Goal: Task Accomplishment & Management: Use online tool/utility

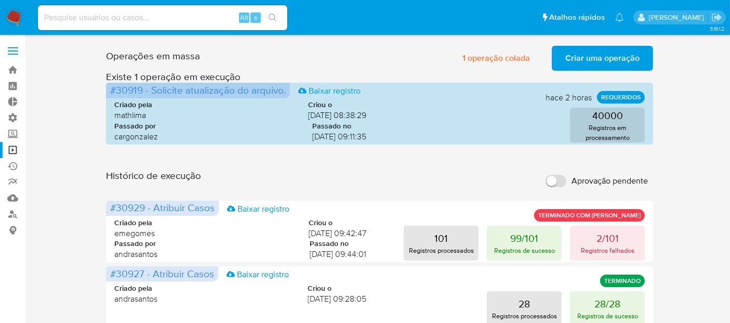
click at [611, 57] on span "Criar uma operação" at bounding box center [603, 58] width 74 height 23
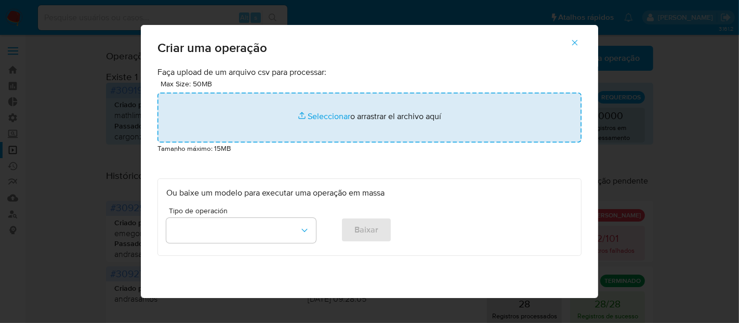
click at [328, 116] on input "file" at bounding box center [370, 118] width 424 height 50
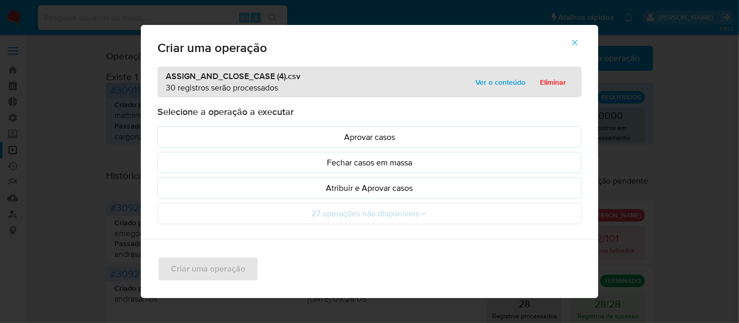
click at [579, 43] on icon "button" at bounding box center [574, 42] width 9 height 9
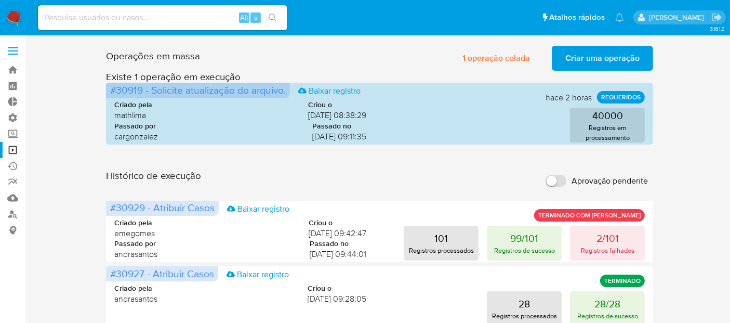
click at [603, 55] on span "Criar uma operação" at bounding box center [603, 58] width 74 height 23
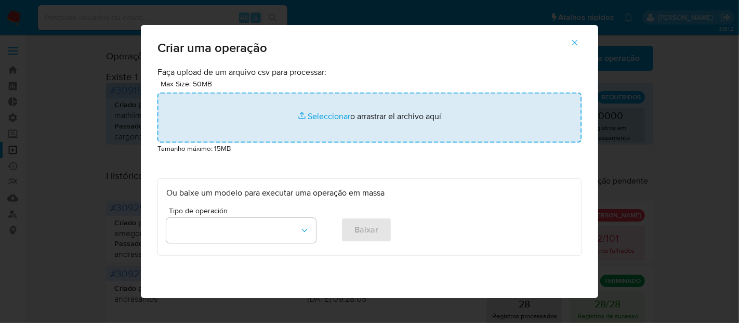
click at [337, 120] on input "file" at bounding box center [370, 118] width 424 height 50
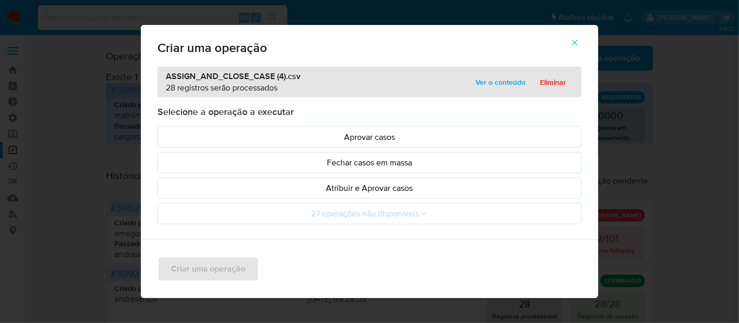
click at [297, 192] on p "Atribuir e Aprovar casos" at bounding box center [369, 188] width 407 height 12
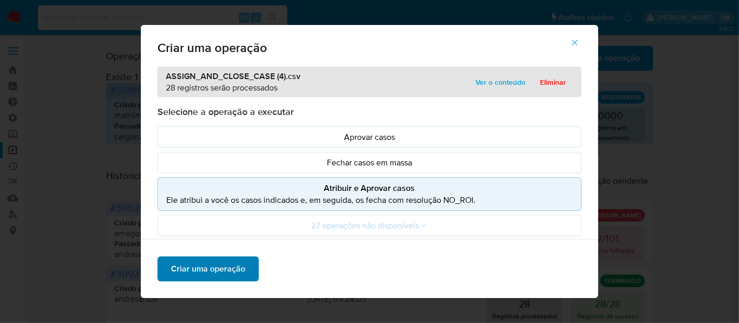
click at [224, 270] on span "Criar uma operação" at bounding box center [208, 268] width 74 height 23
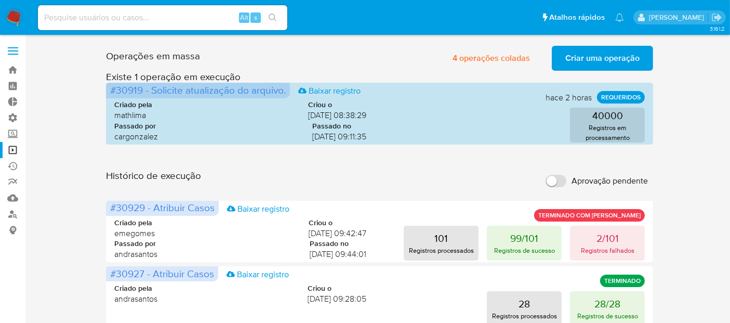
click at [576, 56] on span "Criar uma operação" at bounding box center [603, 58] width 74 height 23
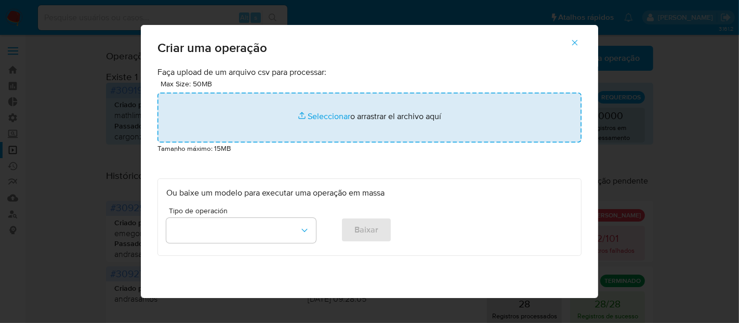
click at [324, 116] on input "file" at bounding box center [370, 118] width 424 height 50
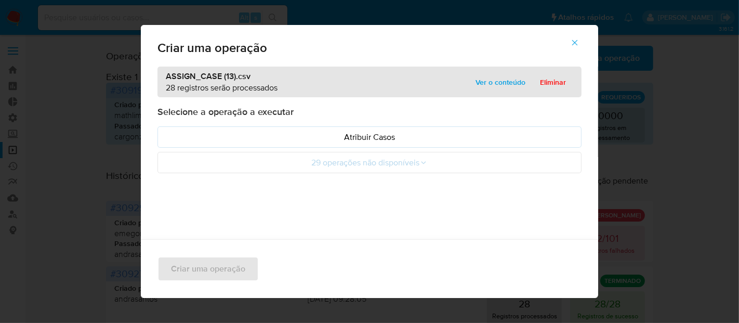
click at [215, 137] on p "Atribuir Casos" at bounding box center [369, 137] width 407 height 12
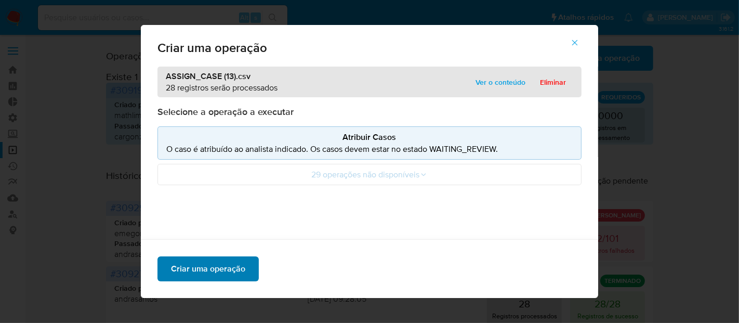
click at [205, 272] on span "Criar uma operação" at bounding box center [208, 268] width 74 height 23
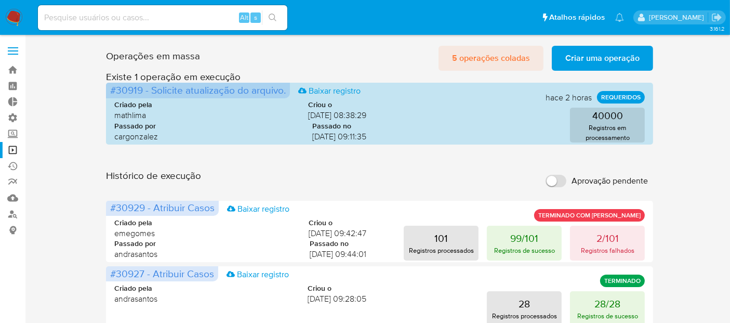
click at [488, 60] on span "5 operações coladas" at bounding box center [491, 58] width 78 height 23
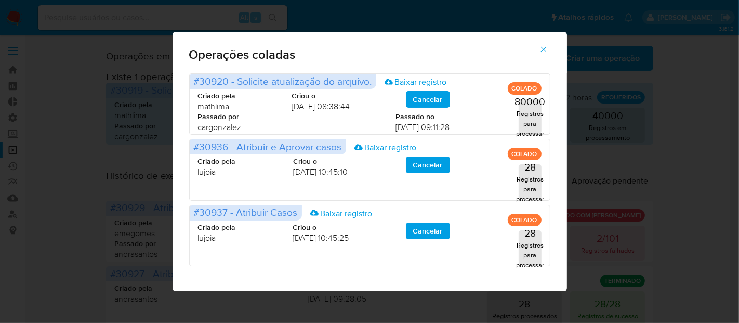
click at [553, 49] on button "button" at bounding box center [544, 49] width 36 height 25
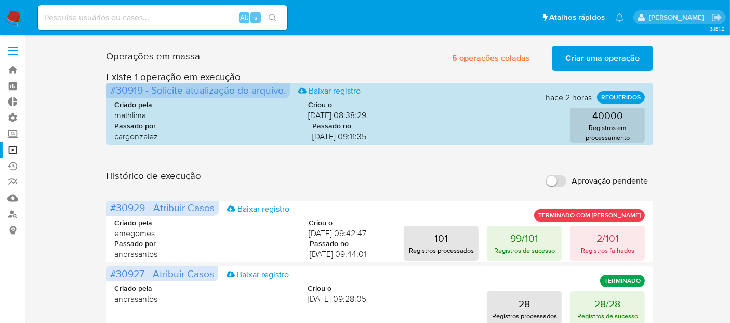
click at [609, 182] on span "Aprovação pendente" at bounding box center [610, 181] width 76 height 10
click at [567, 182] on input "Aprovação pendente" at bounding box center [556, 181] width 21 height 12
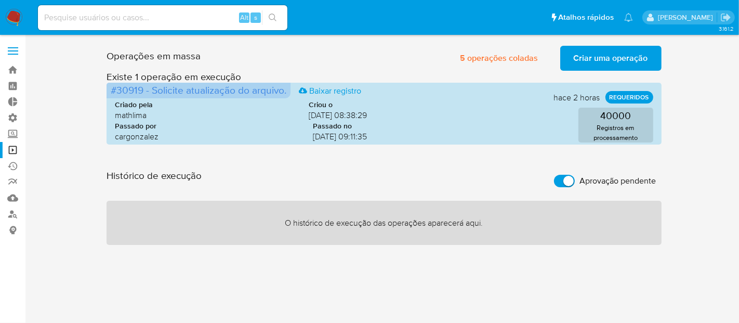
click at [609, 182] on span "Aprovação pendente" at bounding box center [618, 181] width 76 height 10
click at [575, 182] on input "Aprovação pendente" at bounding box center [564, 181] width 21 height 12
checkbox input "false"
